Goal: Find specific page/section: Find specific page/section

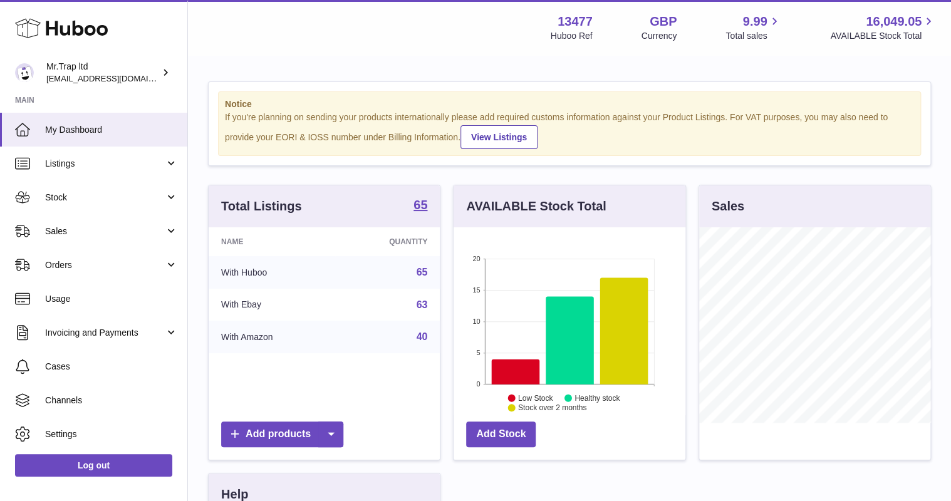
scroll to position [195, 231]
click at [78, 244] on link "Sales" at bounding box center [93, 231] width 187 height 34
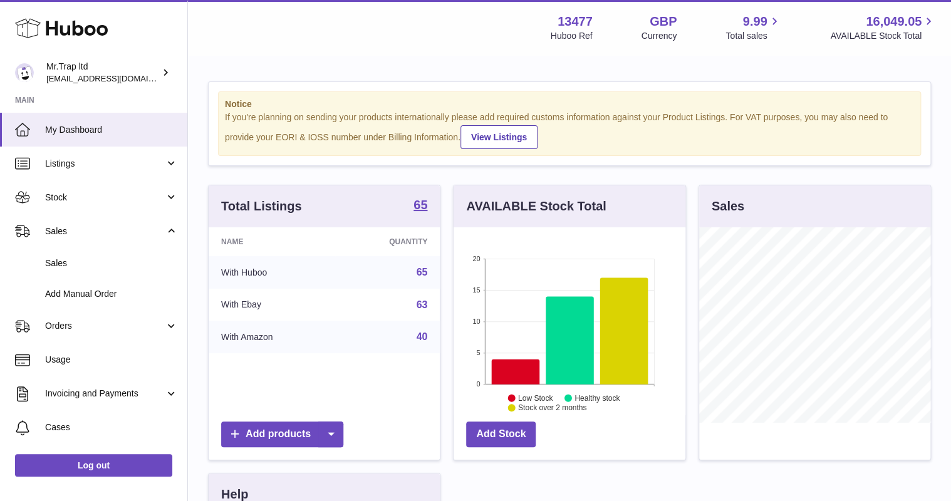
click at [89, 270] on link "Sales" at bounding box center [93, 263] width 187 height 31
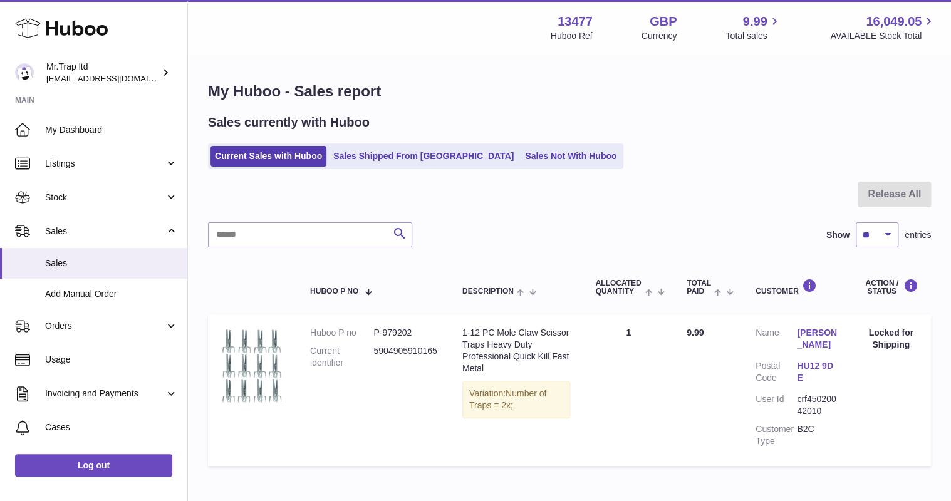
click at [520, 168] on ul "Current Sales with Huboo Sales Shipped From [GEOGRAPHIC_DATA] Sales Not With Hu…" at bounding box center [415, 156] width 415 height 26
click at [520, 158] on link "Sales Not With Huboo" at bounding box center [570, 156] width 100 height 21
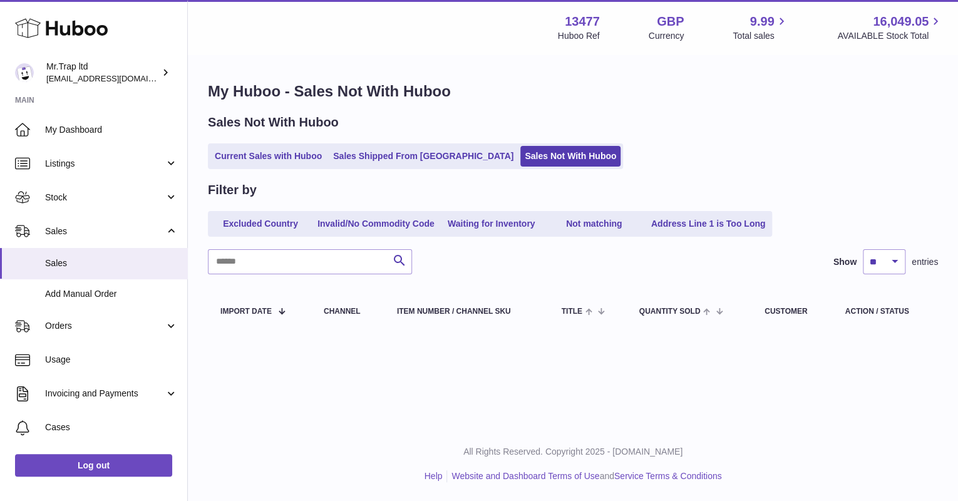
click at [81, 123] on link "My Dashboard" at bounding box center [93, 130] width 187 height 34
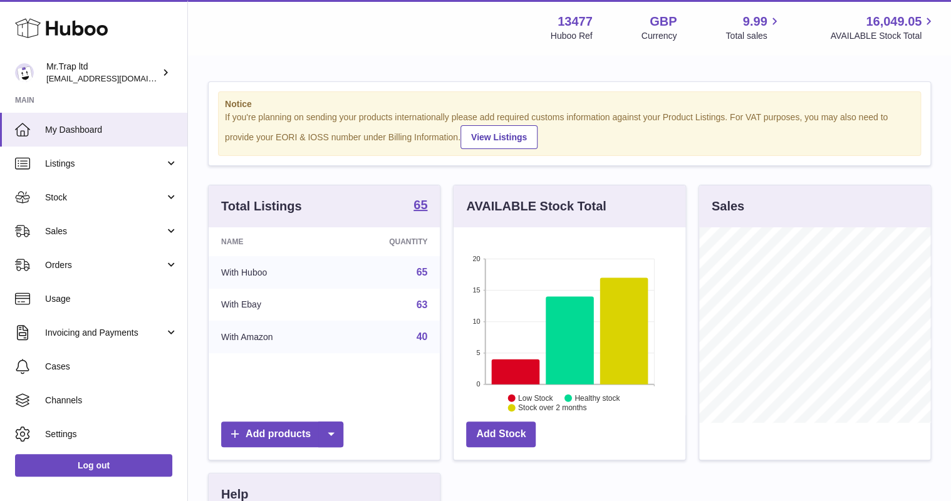
scroll to position [195, 231]
click at [79, 71] on div "Mr.Trap ltd [EMAIL_ADDRESS][DOMAIN_NAME]" at bounding box center [102, 73] width 113 height 24
